Goal: Task Accomplishment & Management: Complete application form

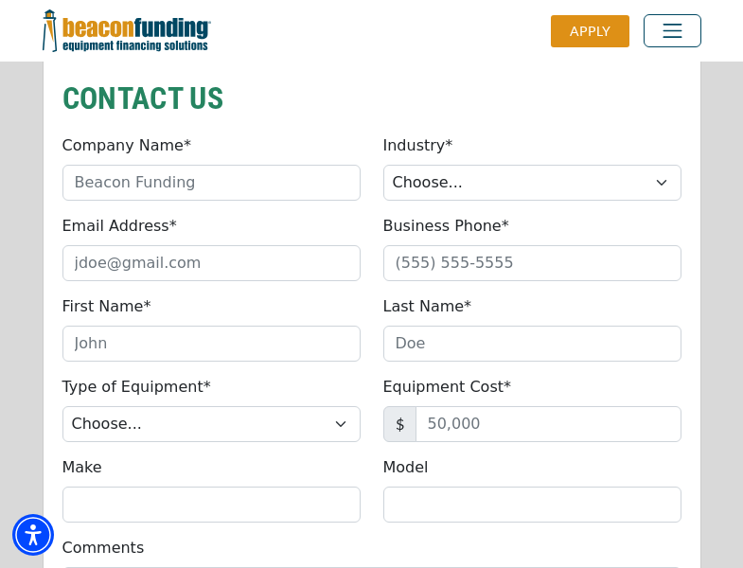
scroll to position [1608, 0]
